Goal: Information Seeking & Learning: Learn about a topic

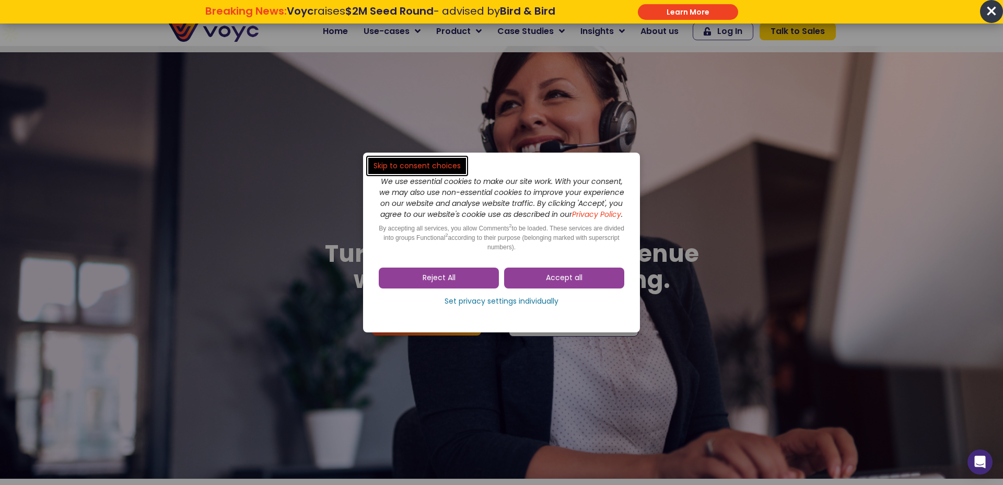
click at [514, 11] on dialog "Skip to consent choices We use essential cookies to make our site work. With yo…" at bounding box center [501, 242] width 1003 height 485
click at [647, 17] on dialog "Skip to consent choices We use essential cookies to make our site work. With yo…" at bounding box center [501, 242] width 1003 height 485
click at [659, 8] on dialog "Skip to consent choices We use essential cookies to make our site work. With yo…" at bounding box center [501, 242] width 1003 height 485
click at [541, 285] on link "Accept all" at bounding box center [564, 277] width 120 height 21
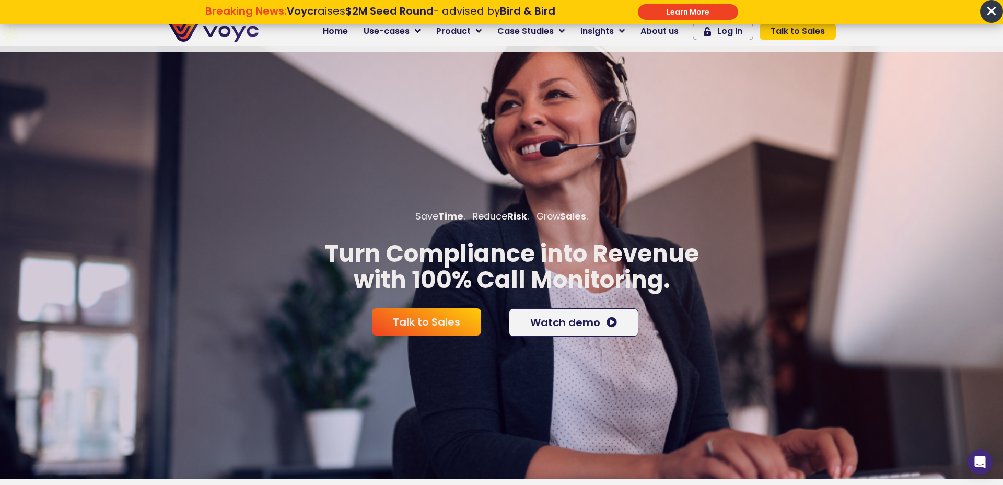
click at [656, 4] on input "******" at bounding box center [688, 12] width 100 height 16
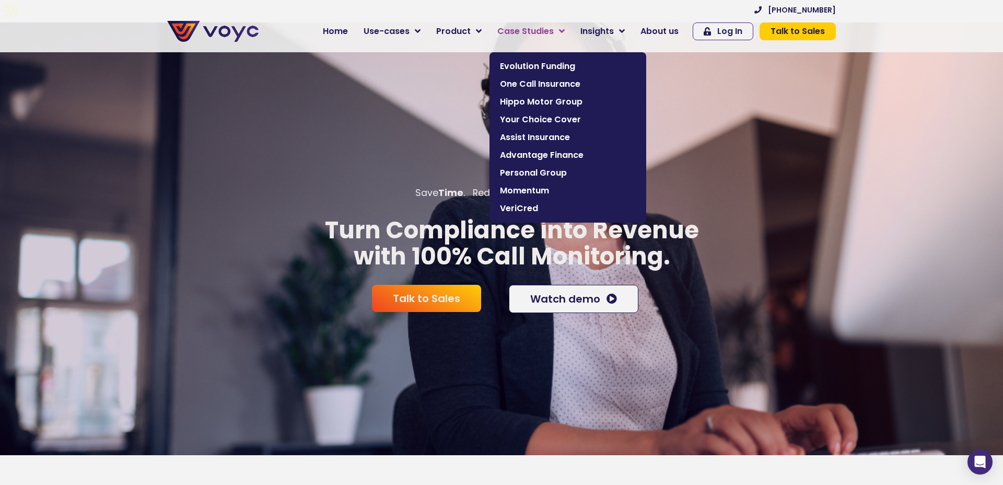
click at [517, 21] on link "Case Studies" at bounding box center [530, 31] width 83 height 21
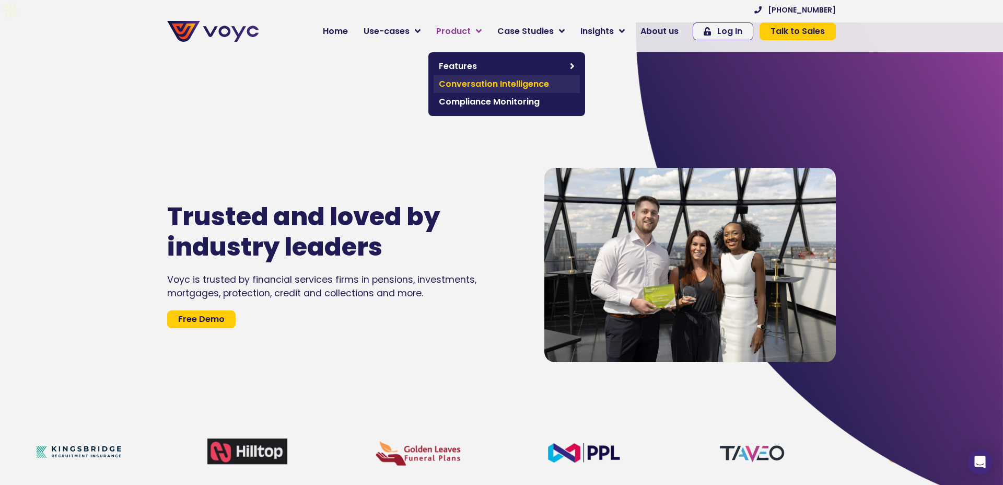
click at [505, 85] on span "Conversation Intelligence" at bounding box center [507, 84] width 136 height 13
